Goal: Check status: Check status

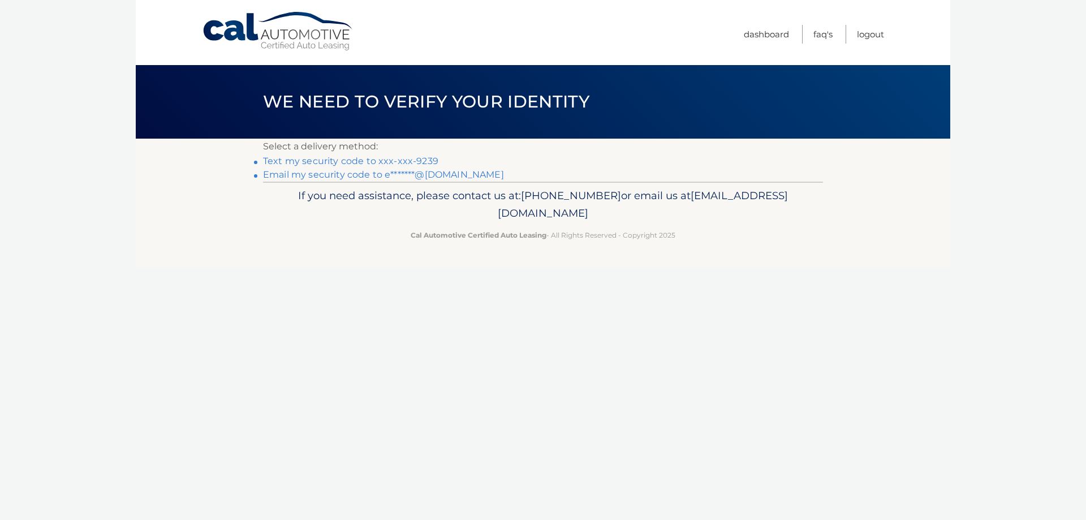
click at [397, 157] on link "Text my security code to xxx-xxx-9239" at bounding box center [350, 161] width 175 height 11
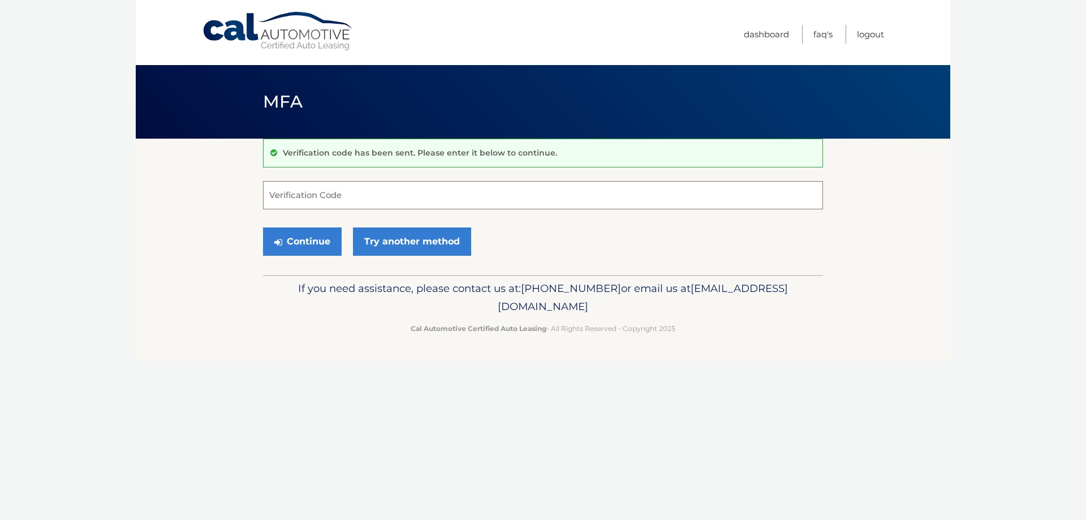
click at [560, 205] on input "Verification Code" at bounding box center [543, 195] width 560 height 28
type input "303292"
click at [302, 241] on button "Continue" at bounding box center [302, 241] width 79 height 28
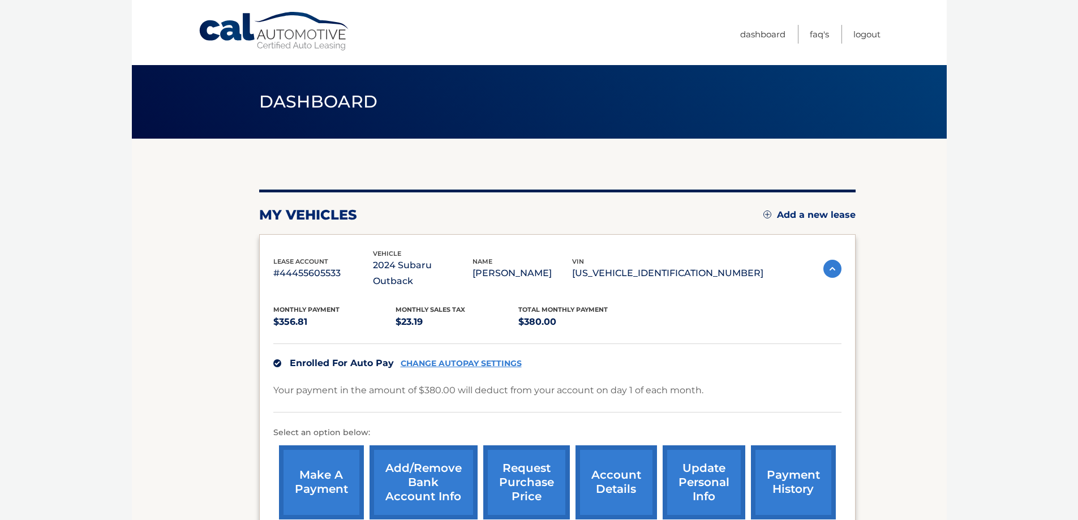
scroll to position [57, 0]
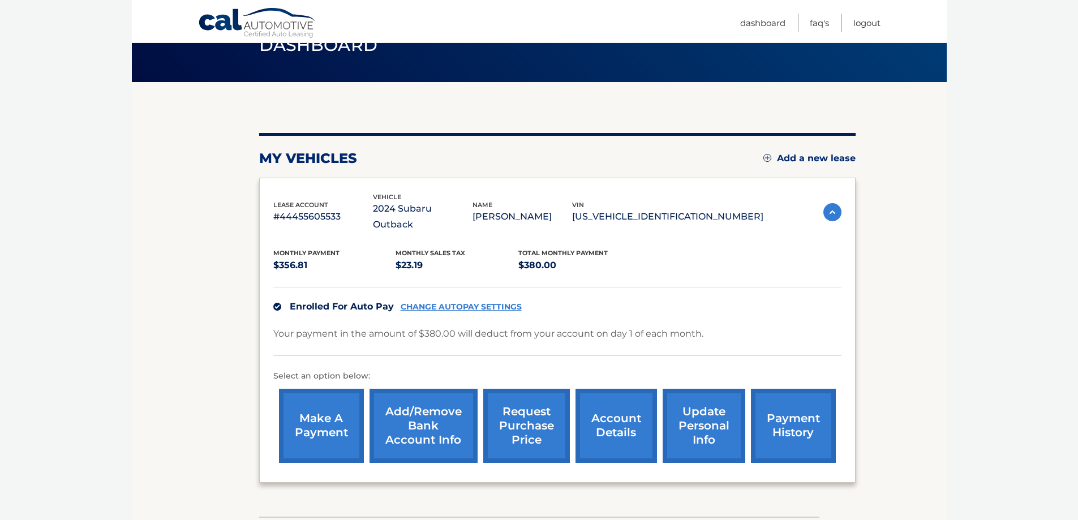
click at [776, 426] on link "payment history" at bounding box center [793, 426] width 85 height 74
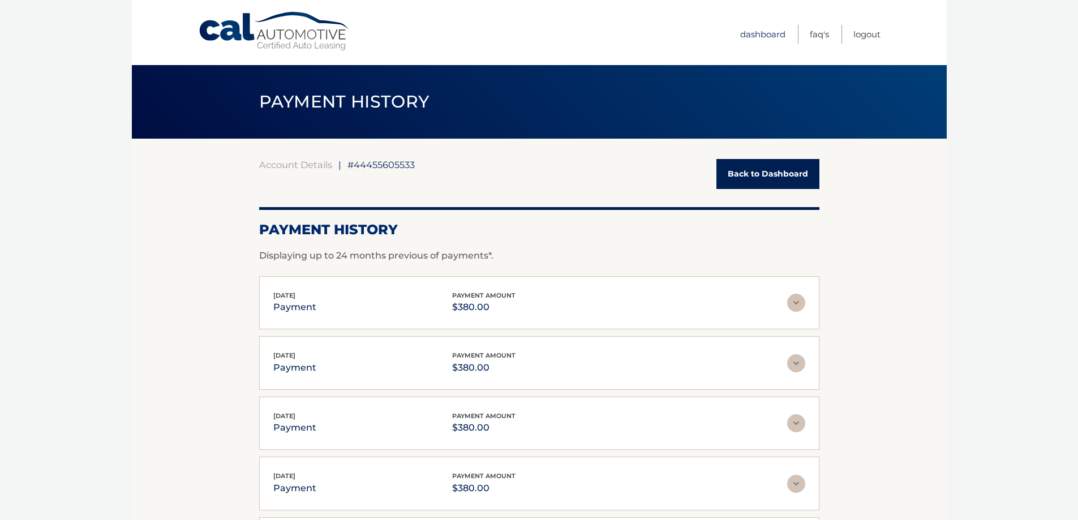
click at [763, 36] on link "Dashboard" at bounding box center [762, 34] width 45 height 19
click at [764, 176] on link "Back to Dashboard" at bounding box center [767, 174] width 103 height 30
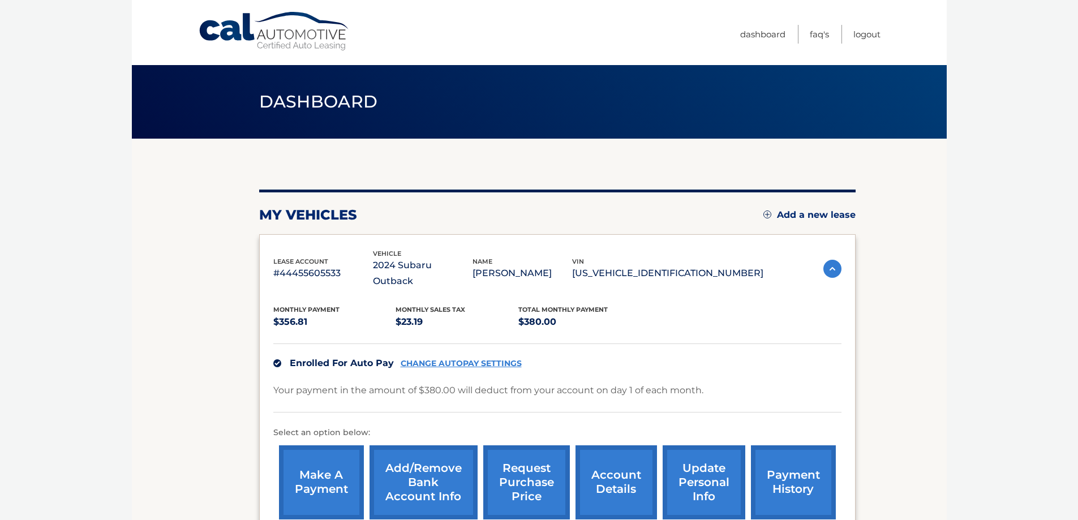
click at [520, 483] on link "request purchase price" at bounding box center [526, 482] width 87 height 74
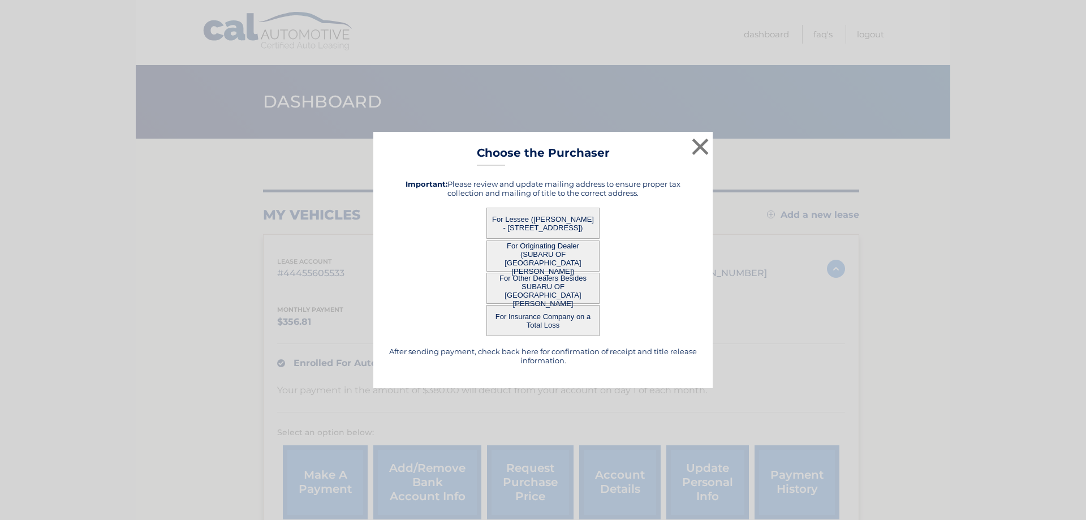
click at [517, 209] on button "For Lessee ([PERSON_NAME] - [STREET_ADDRESS])" at bounding box center [543, 223] width 113 height 31
